Goal: Complete application form: Complete application form

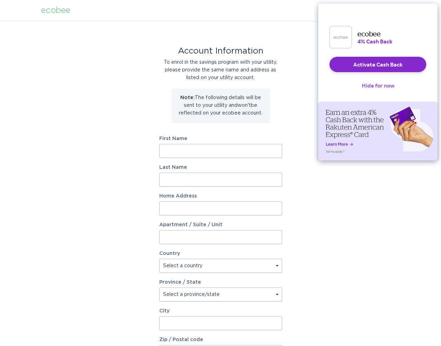
click at [380, 88] on button "Hide for now" at bounding box center [378, 85] width 44 height 15
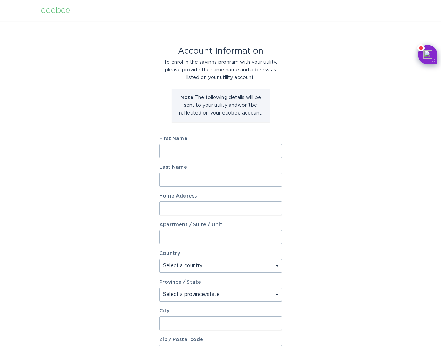
click at [220, 152] on input "First Name" at bounding box center [220, 151] width 123 height 14
type input "[PERSON_NAME]"
type input "[STREET_ADDRESS]"
select select "US"
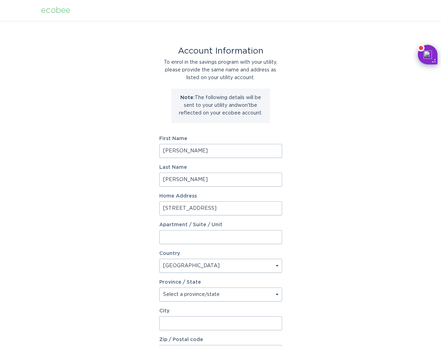
type input "GREENSBORO"
type input "27410"
select select "NC"
drag, startPoint x: 218, startPoint y: 211, endPoint x: 55, endPoint y: 201, distance: 163.4
click at [55, 201] on div "Account Information To enrol in the savings program with your utility, please p…" at bounding box center [220, 215] width 441 height 388
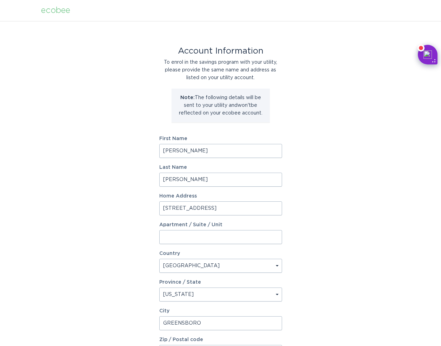
type input "7"
type input "[STREET_ADDRESS][PERSON_NAME]"
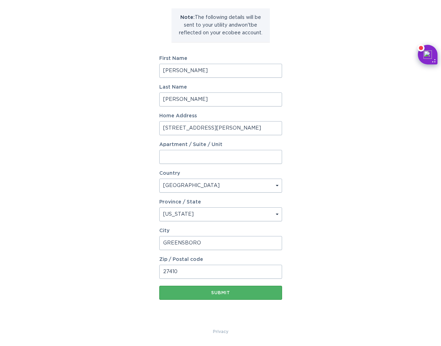
scroll to position [79, 0]
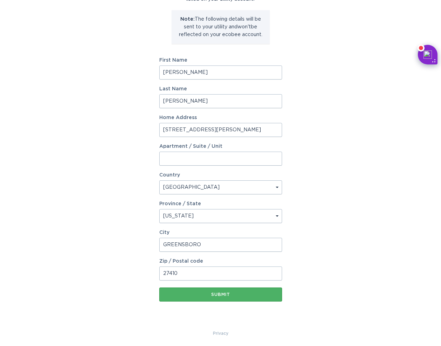
click at [228, 293] on div "Submit" at bounding box center [221, 295] width 116 height 4
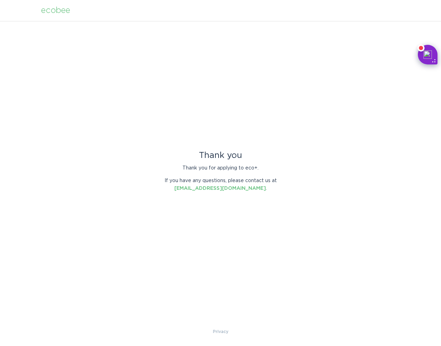
scroll to position [0, 0]
